Goal: Information Seeking & Learning: Learn about a topic

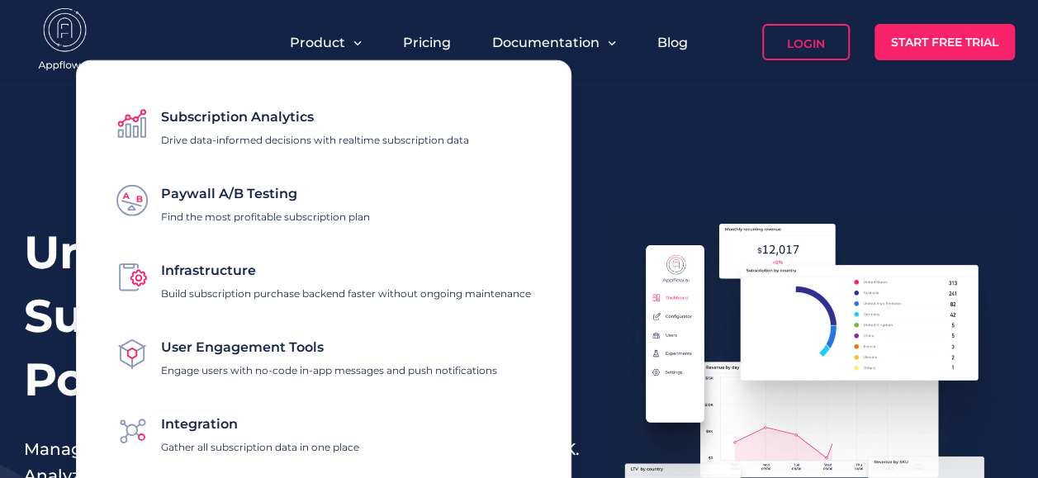
click at [452, 45] on div "Pricing" at bounding box center [427, 42] width 64 height 36
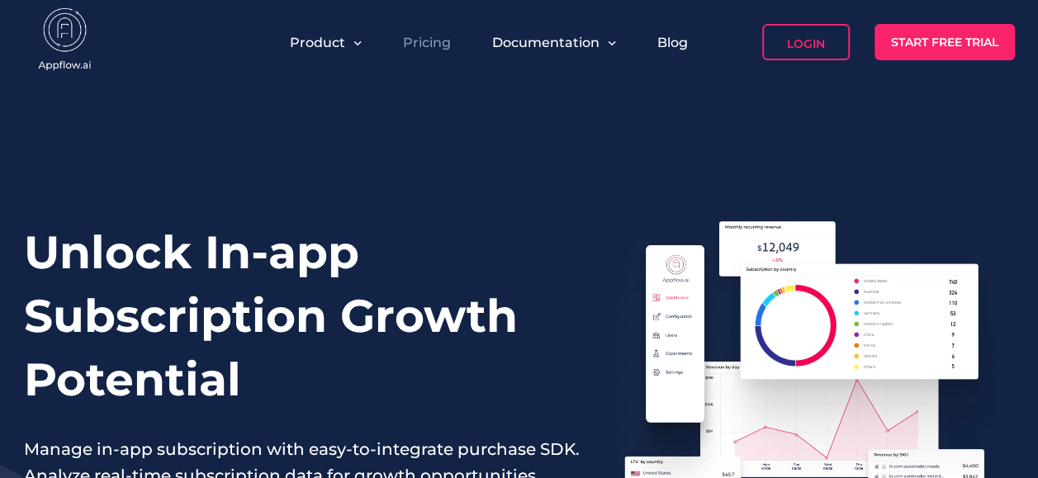
click at [429, 40] on link "Pricing" at bounding box center [427, 43] width 48 height 16
click at [657, 38] on link "Blog" at bounding box center [672, 43] width 31 height 16
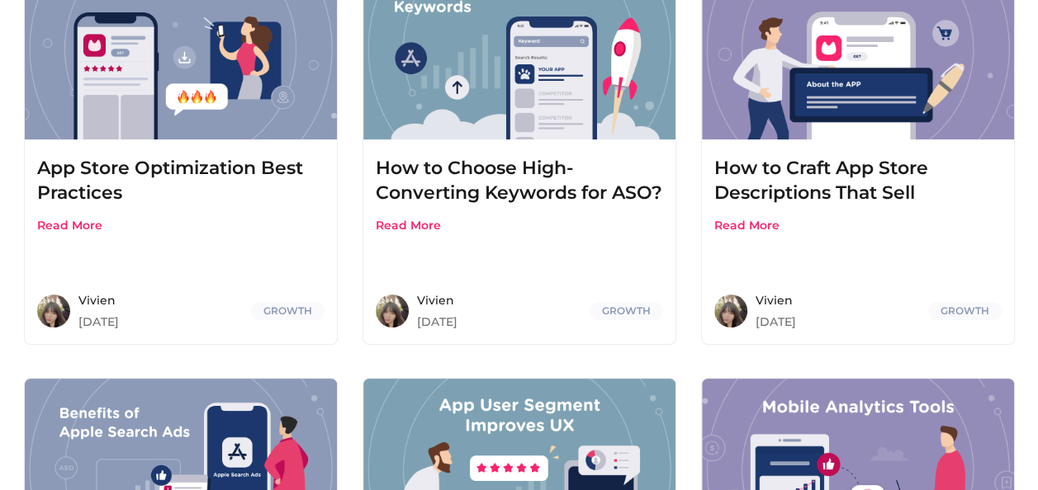
scroll to position [826, 0]
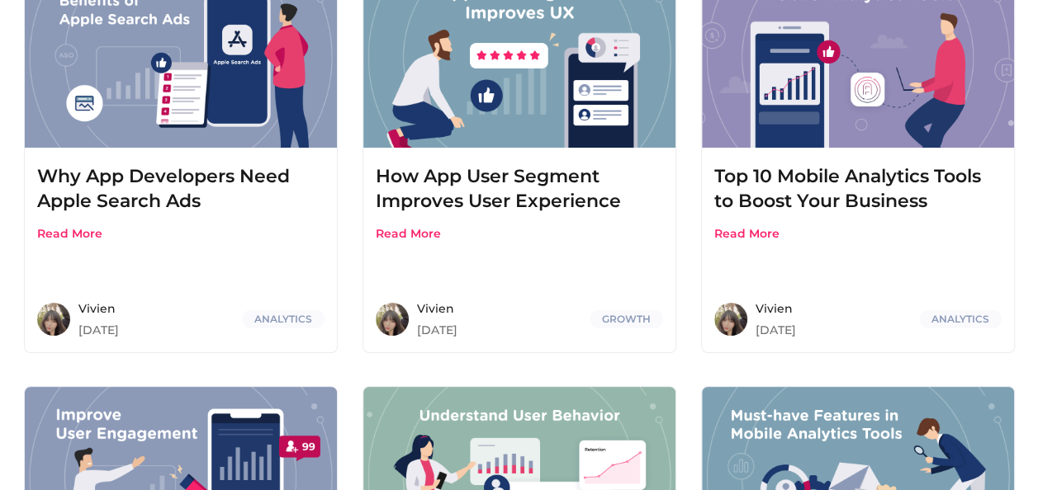
click at [778, 310] on span "Vivien" at bounding box center [832, 309] width 155 height 12
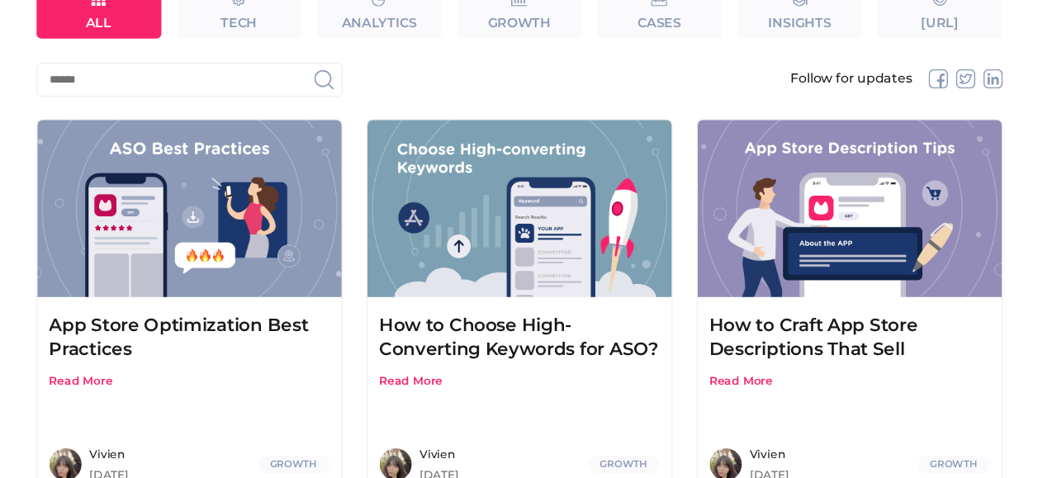
scroll to position [0, 0]
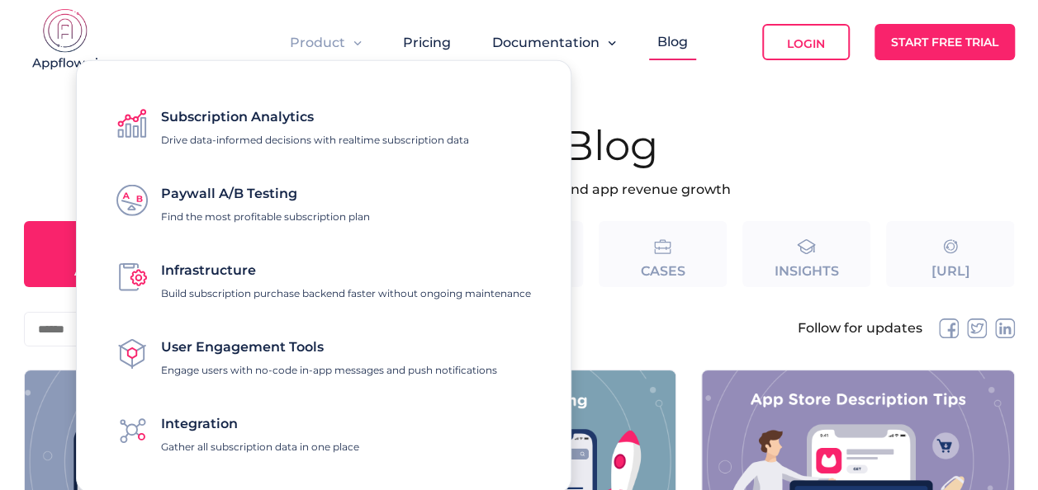
click at [311, 40] on span "Product" at bounding box center [317, 43] width 55 height 16
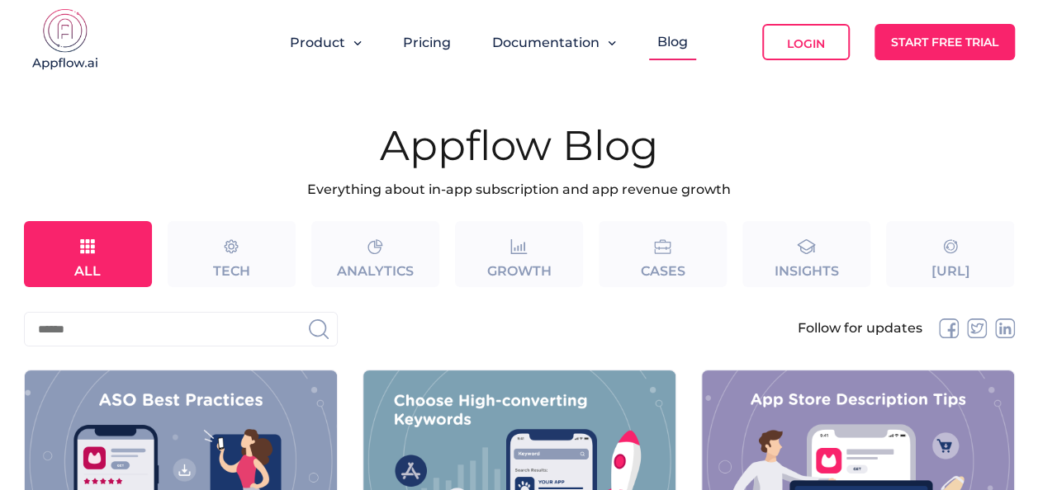
click at [43, 36] on img at bounding box center [65, 41] width 83 height 66
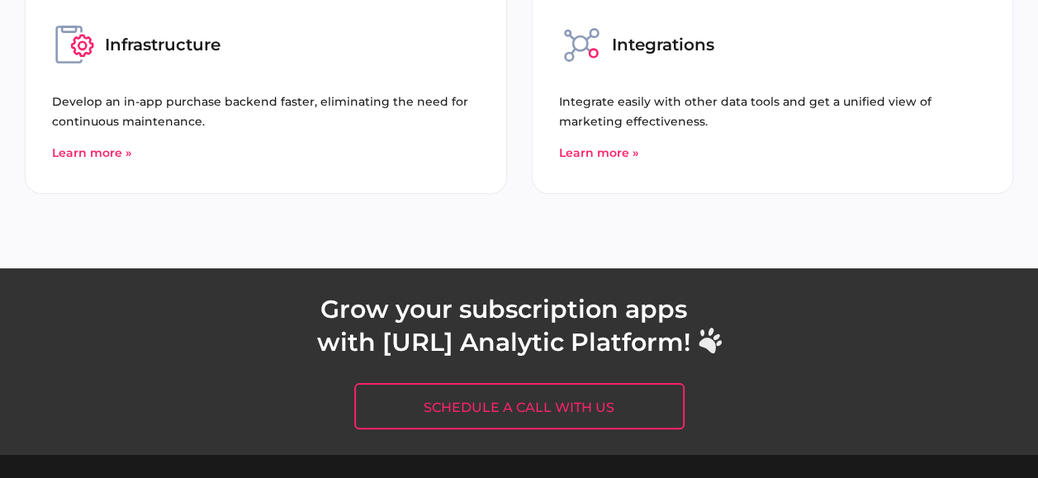
scroll to position [6640, 0]
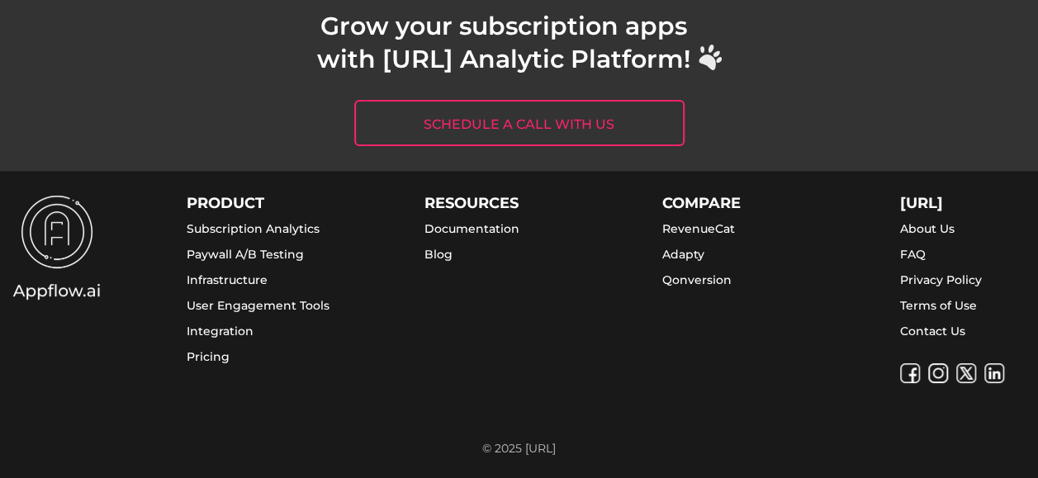
click at [239, 277] on link "Infrastructure" at bounding box center [227, 279] width 81 height 15
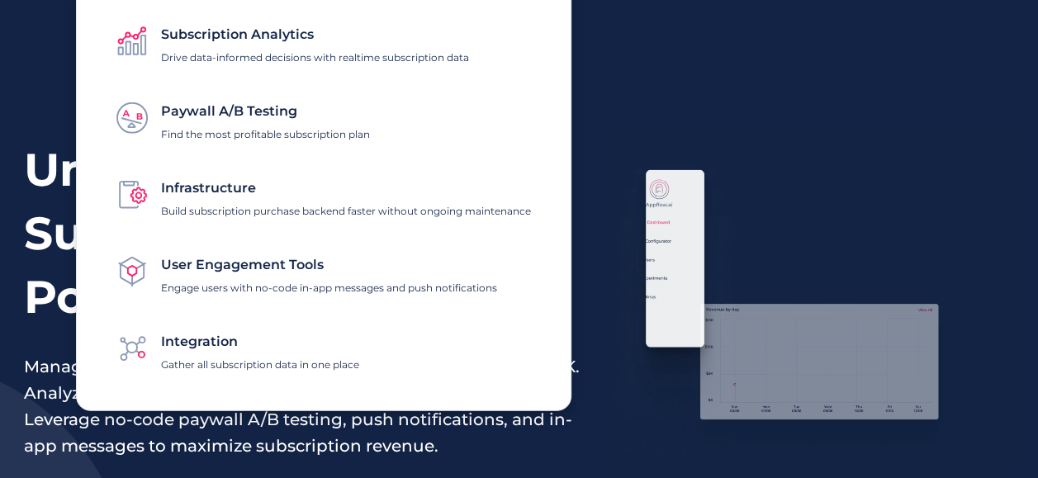
scroll to position [0, 0]
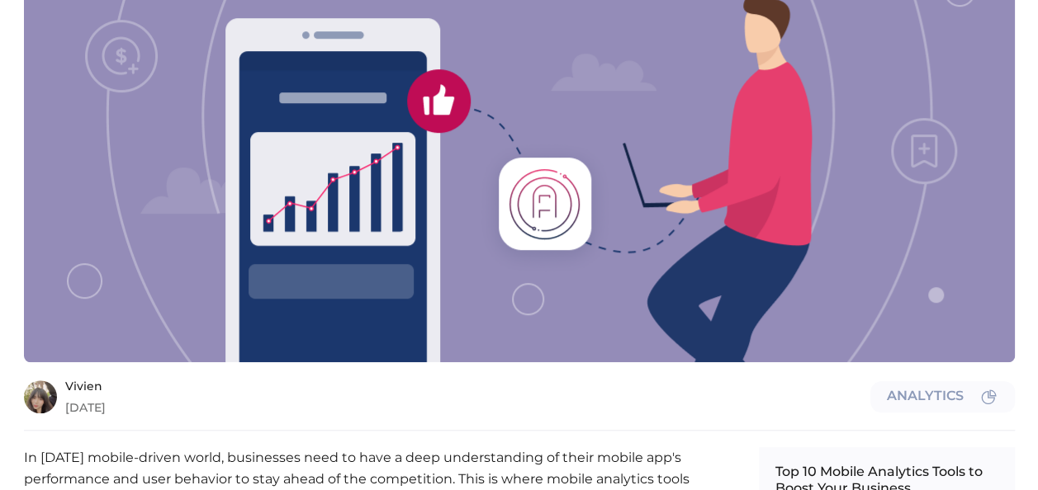
scroll to position [413, 0]
